Goal: Task Accomplishment & Management: Use online tool/utility

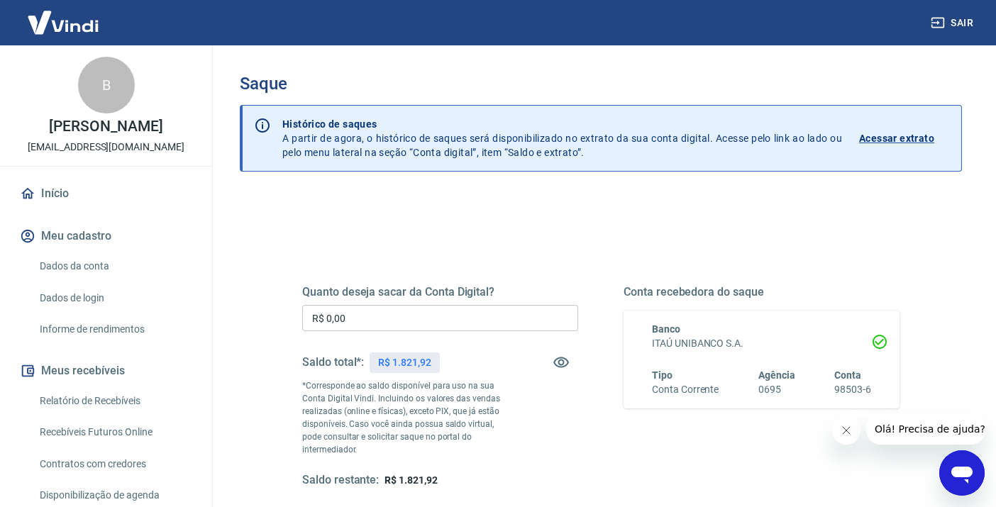
click at [435, 320] on input "R$ 0,00" at bounding box center [440, 318] width 276 height 26
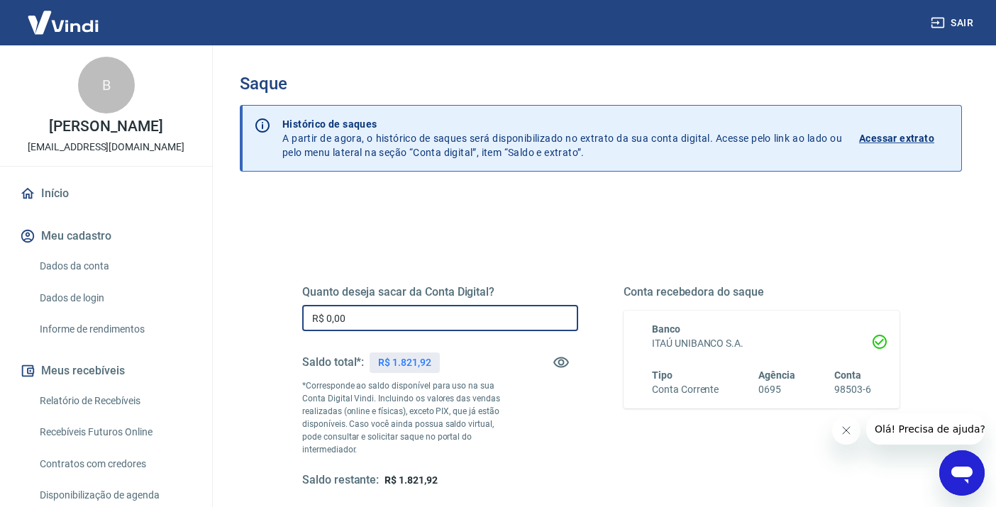
click at [367, 360] on div "Saldo total*: R$ 1.821,92" at bounding box center [371, 362] width 138 height 34
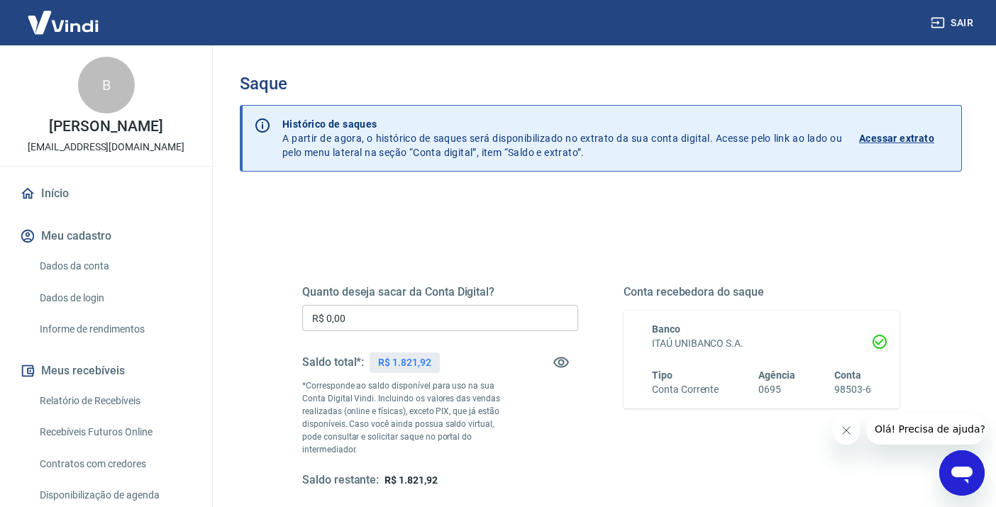
click at [404, 328] on input "R$ 0,00" at bounding box center [440, 318] width 276 height 26
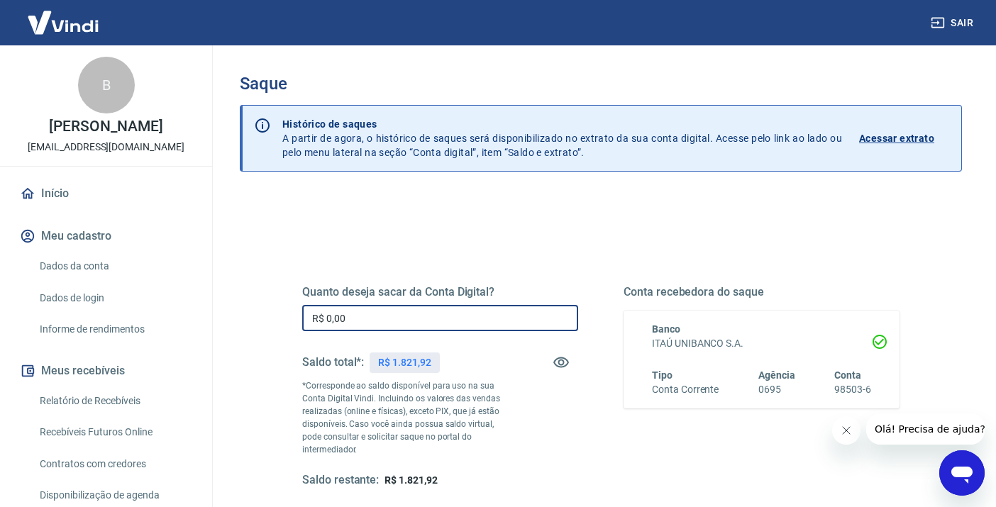
click at [404, 326] on input "R$ 0,00" at bounding box center [440, 318] width 276 height 26
click at [404, 324] on input "R$ 0,00" at bounding box center [440, 318] width 276 height 26
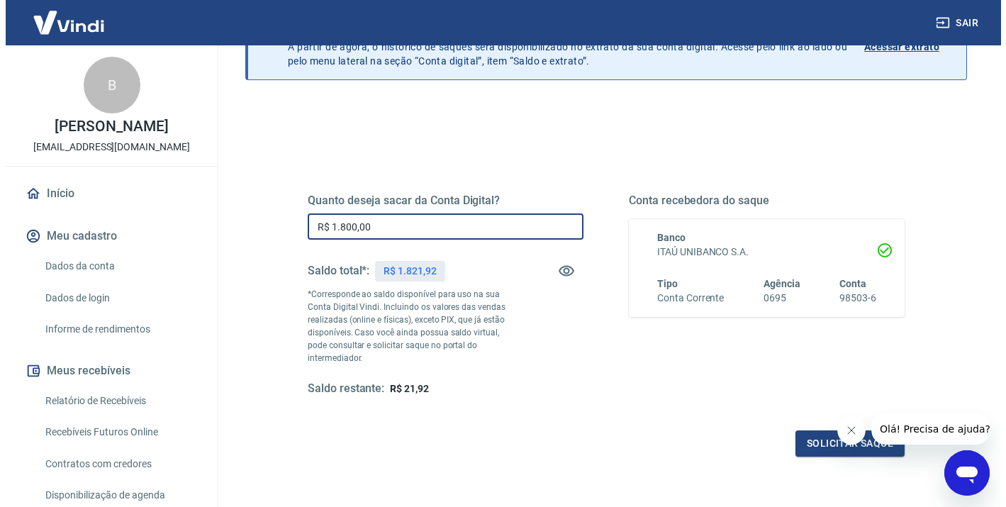
scroll to position [96, 0]
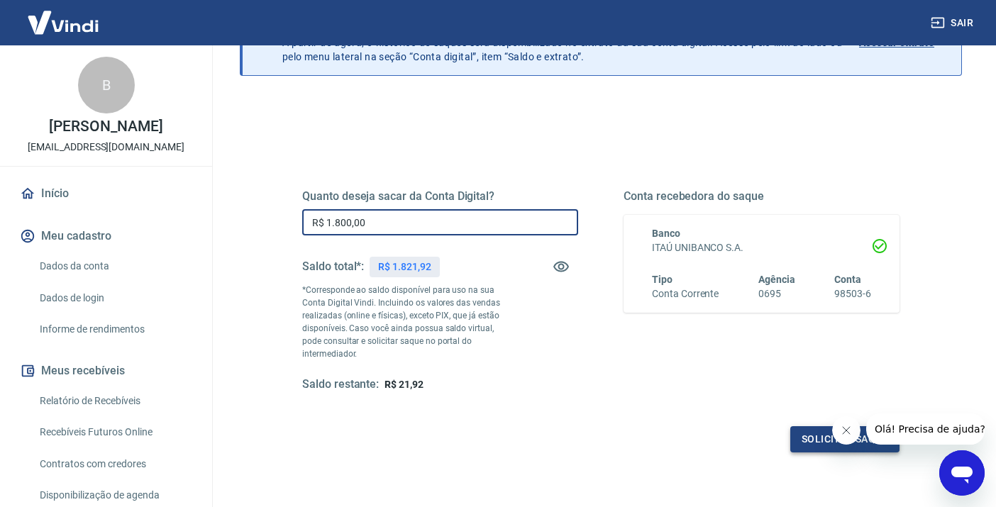
type input "R$ 1.800,00"
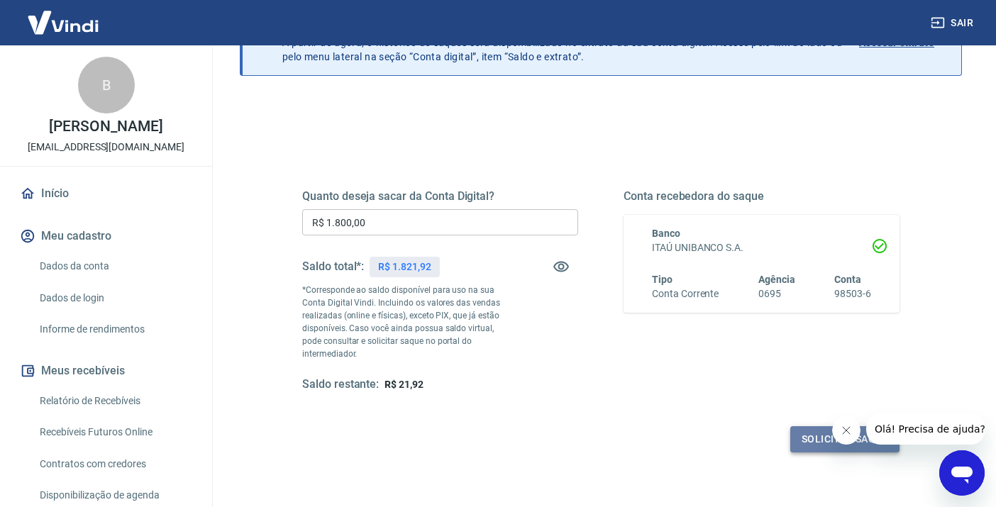
click at [811, 440] on button "Solicitar saque" at bounding box center [844, 439] width 109 height 26
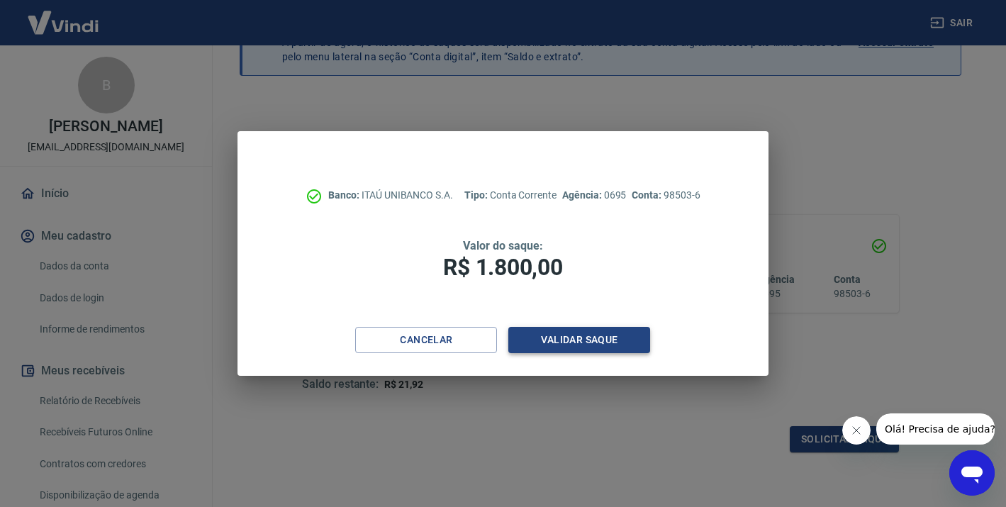
click at [590, 342] on button "Validar saque" at bounding box center [579, 340] width 142 height 26
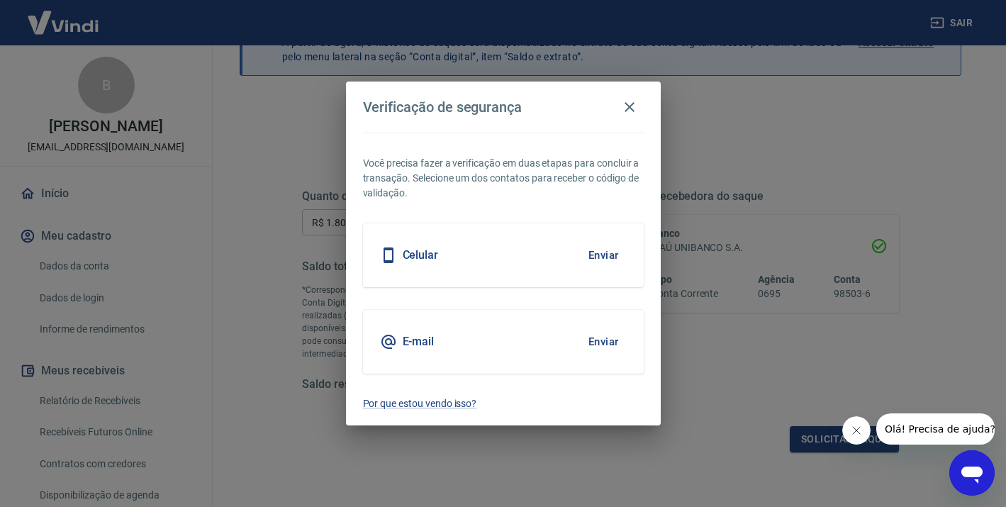
click at [581, 250] on button "Enviar" at bounding box center [604, 255] width 46 height 30
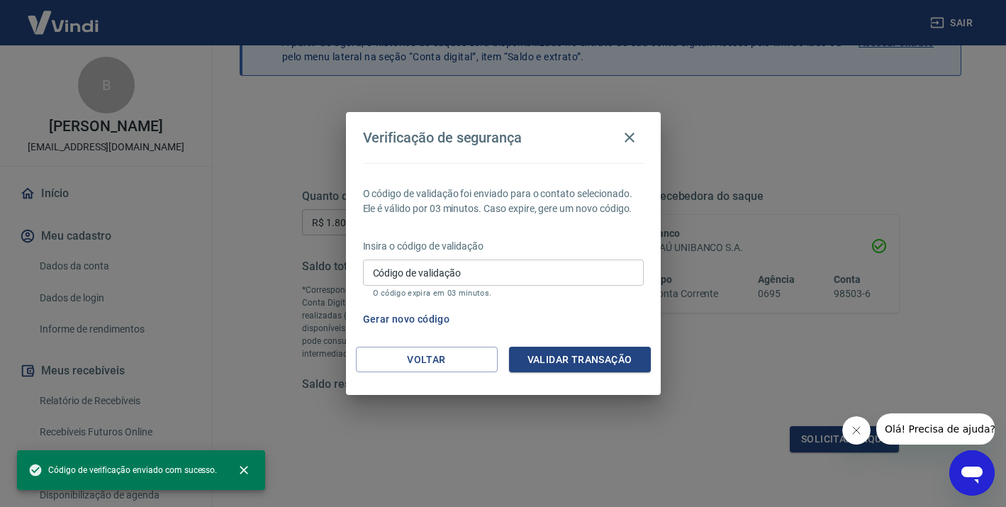
click at [528, 271] on input "Código de validação" at bounding box center [503, 273] width 281 height 26
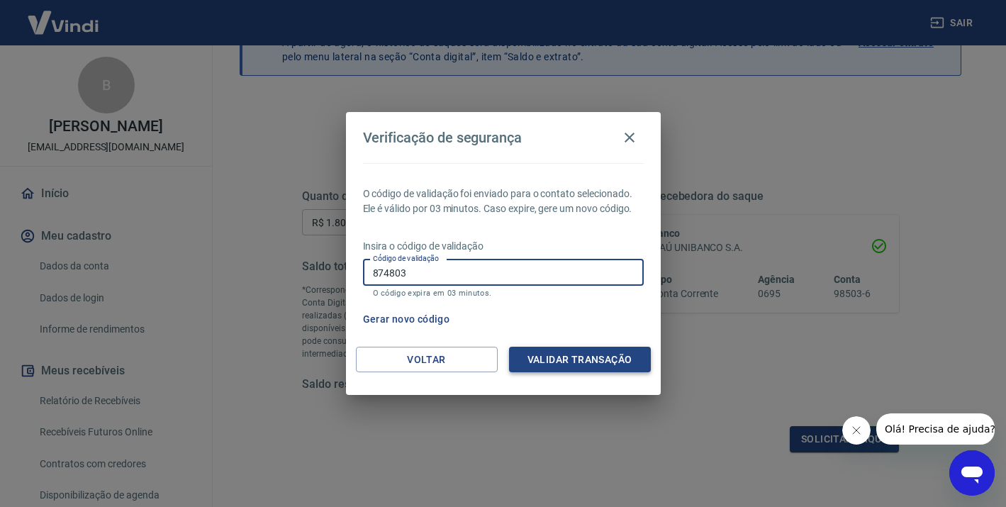
type input "874803"
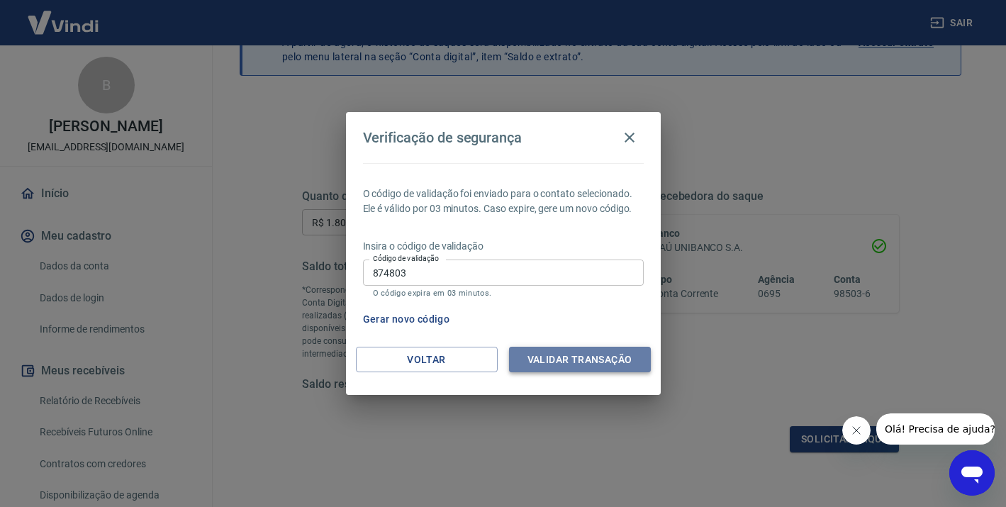
click at [617, 360] on button "Validar transação" at bounding box center [580, 360] width 142 height 26
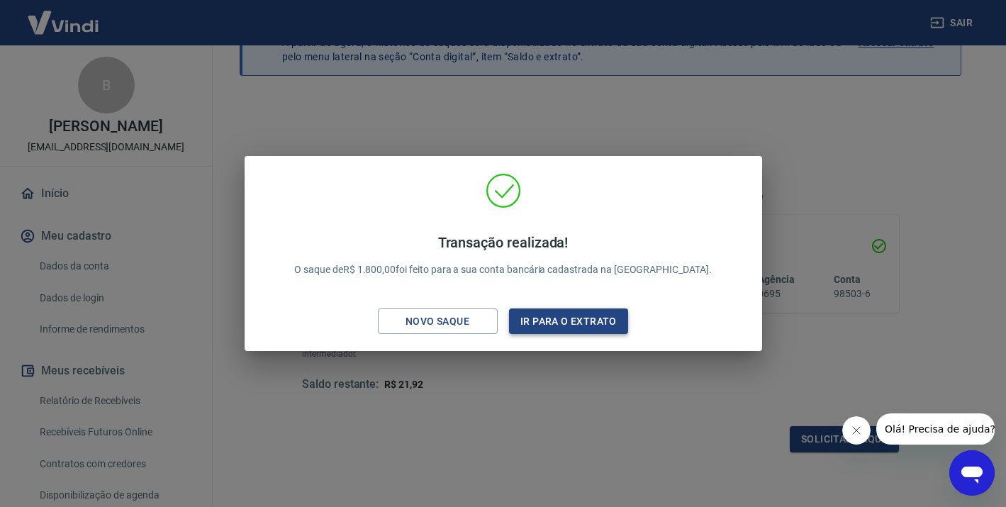
click at [603, 328] on button "Ir para o extrato" at bounding box center [569, 321] width 120 height 26
